Goal: Information Seeking & Learning: Find specific fact

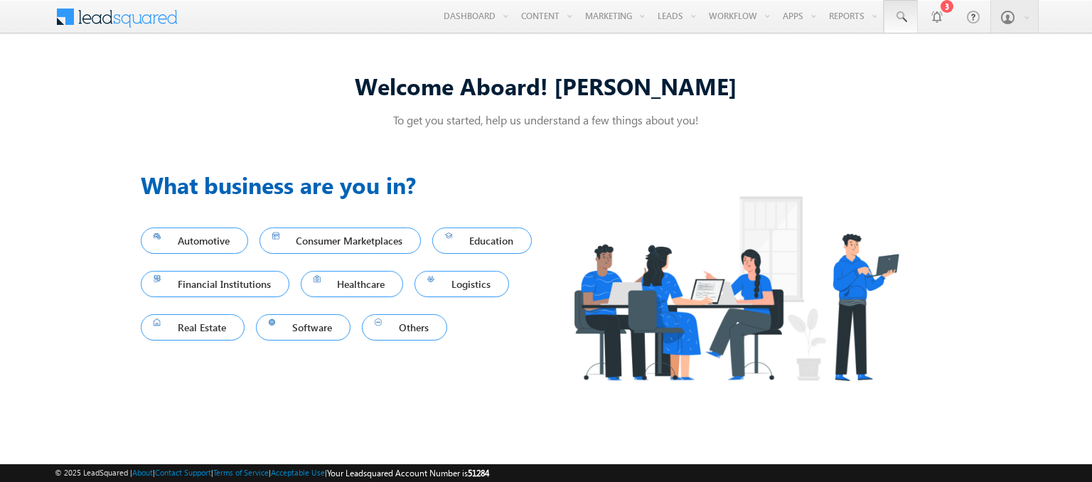
click at [902, 17] on span at bounding box center [901, 17] width 14 height 14
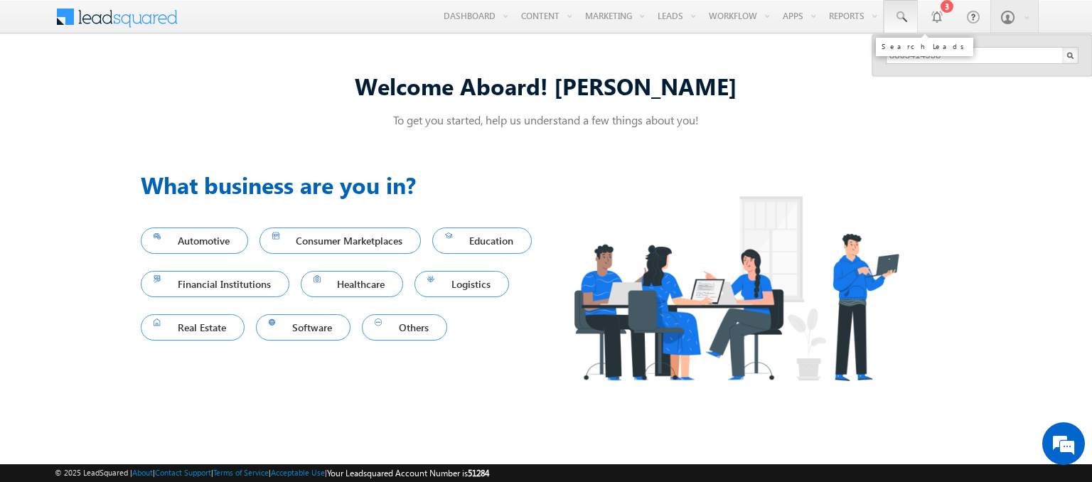
type input "8863414958"
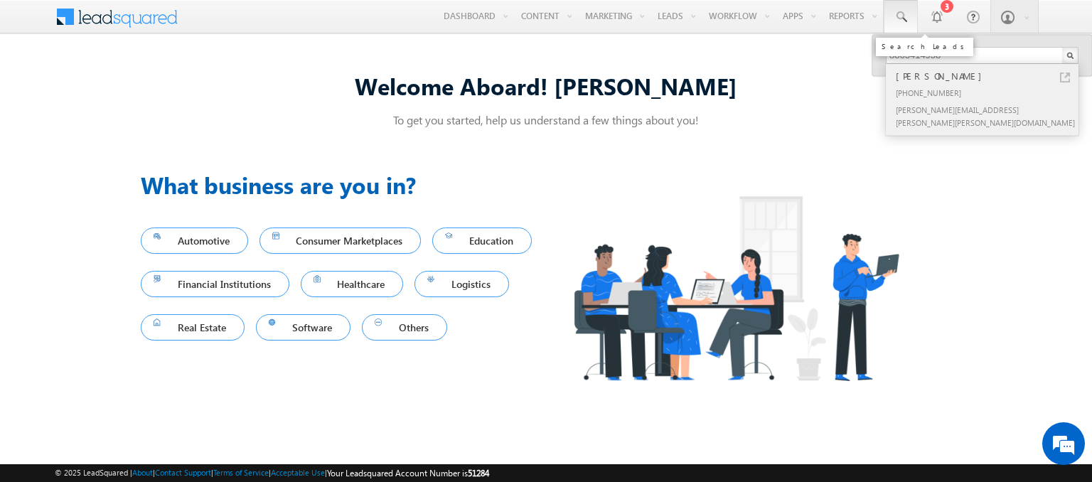
click at [989, 75] on div "[PERSON_NAME]" at bounding box center [988, 76] width 191 height 16
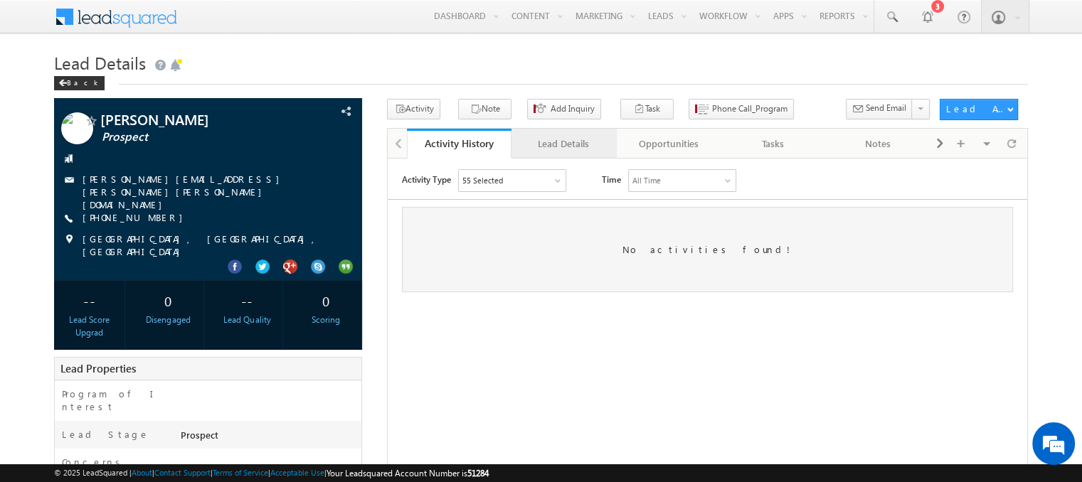
click at [563, 144] on div "Lead Details" at bounding box center [563, 143] width 80 height 17
